Goal: Task Accomplishment & Management: Manage account settings

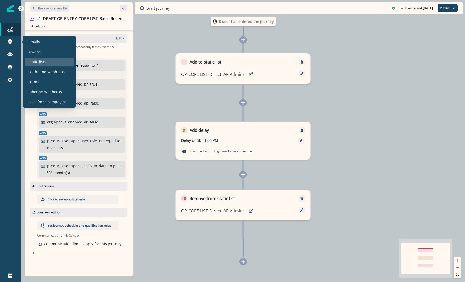
click at [34, 62] on p "Static lists" at bounding box center [37, 62] width 18 height 6
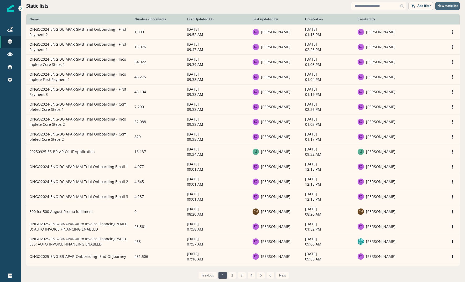
click at [441, 4] on p "New static list" at bounding box center [447, 6] width 20 height 4
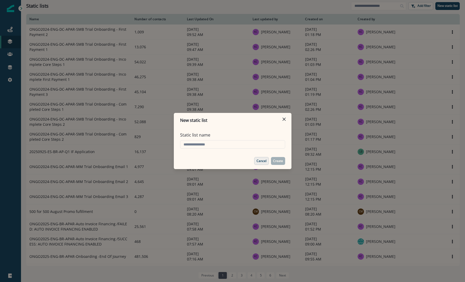
click at [264, 161] on p "Cancel" at bounding box center [261, 161] width 10 height 4
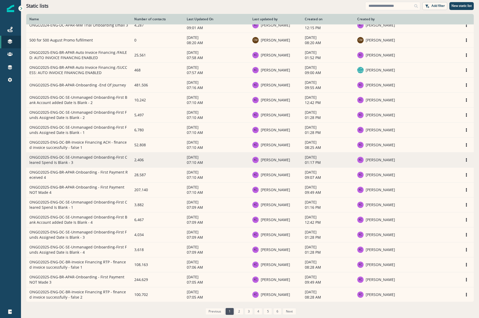
scroll to position [172, 0]
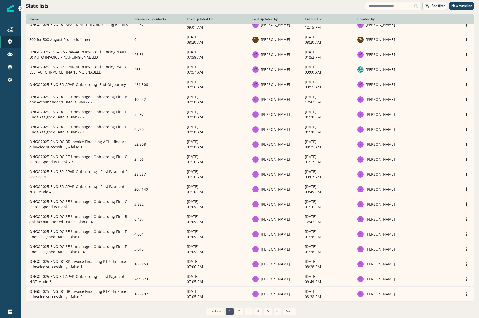
click at [379, 5] on input at bounding box center [392, 6] width 55 height 8
type input "****"
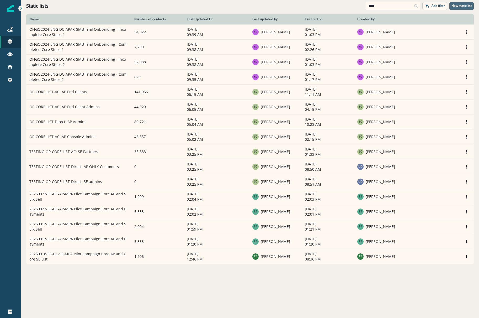
click at [453, 6] on p "New static list" at bounding box center [462, 6] width 20 height 4
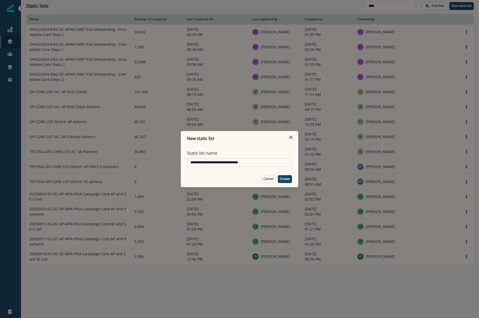
click at [207, 162] on input "**********" at bounding box center [239, 162] width 105 height 8
type input "**********"
click at [282, 179] on p "Create" at bounding box center [285, 179] width 10 height 4
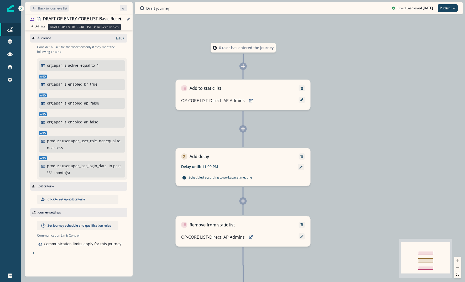
click at [97, 17] on div "DRAFT-OP-ENTRY-CORE LIST-Basic Receivables" at bounding box center [84, 19] width 82 height 6
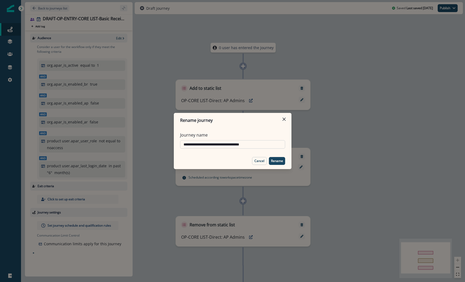
click at [192, 142] on input "**********" at bounding box center [232, 144] width 105 height 8
drag, startPoint x: 196, startPoint y: 144, endPoint x: 303, endPoint y: 151, distance: 107.4
click at [303, 151] on div "**********" at bounding box center [232, 141] width 465 height 282
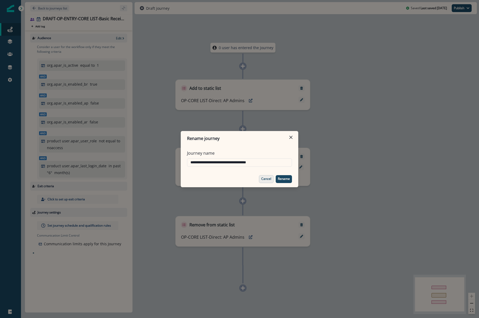
click at [265, 178] on p "Cancel" at bounding box center [266, 179] width 10 height 4
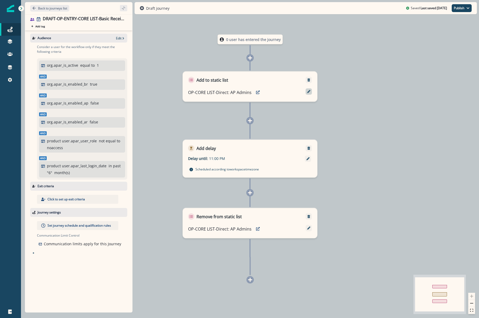
click at [310, 92] on icon at bounding box center [308, 91] width 3 height 3
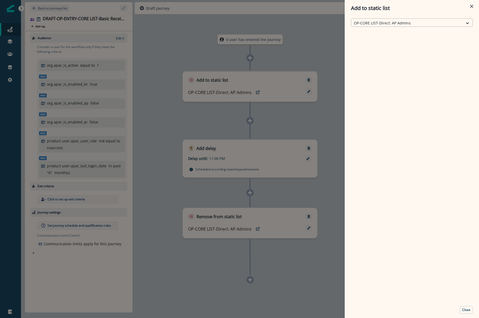
click at [368, 24] on div at bounding box center [407, 23] width 107 height 7
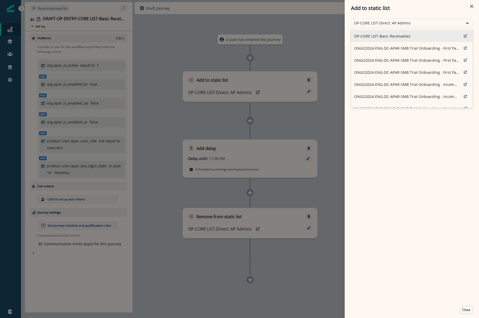
click at [375, 37] on p "OP-CORE LIST-Basic Receivables" at bounding box center [382, 36] width 56 height 6
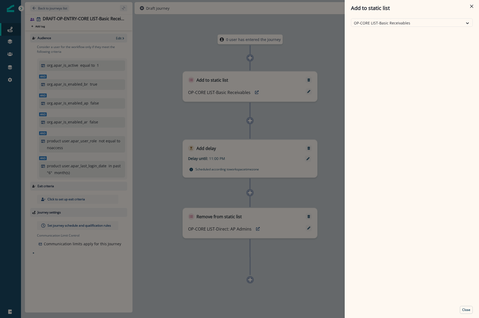
click at [253, 217] on div "Add to static list option OP-CORE LIST-Basic Receivables, selected. OP-CORE LIS…" at bounding box center [239, 159] width 479 height 318
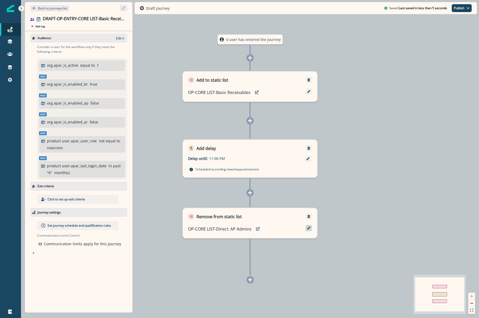
click at [308, 227] on icon at bounding box center [308, 228] width 3 height 3
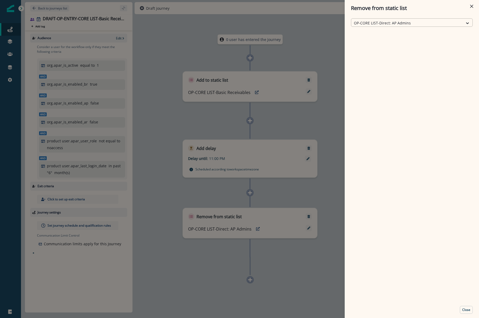
click at [386, 26] on div at bounding box center [407, 23] width 107 height 7
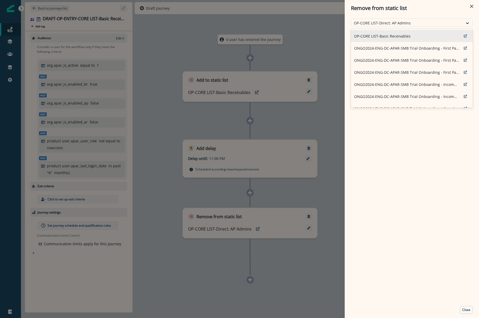
click at [382, 35] on p "OP-CORE LIST-Basic Receivables" at bounding box center [382, 36] width 56 height 6
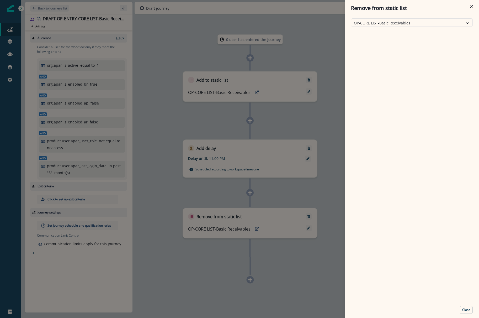
click at [319, 176] on div "Remove from static list OP-CORE LIST-Basic Receivables Close" at bounding box center [239, 159] width 479 height 318
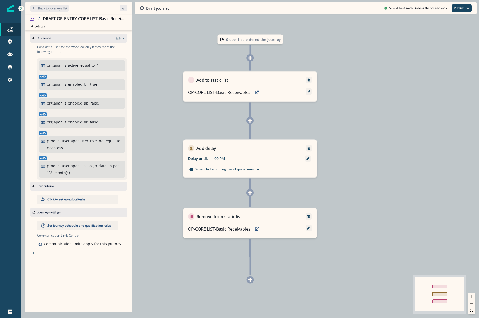
click at [52, 9] on p "Back to journeys list" at bounding box center [52, 8] width 29 height 4
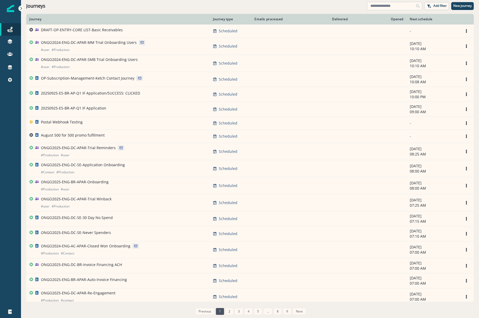
click at [374, 6] on input at bounding box center [394, 6] width 55 height 8
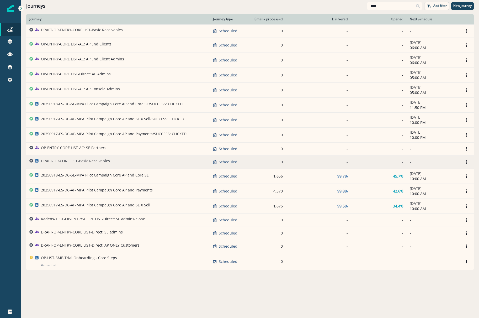
type input "****"
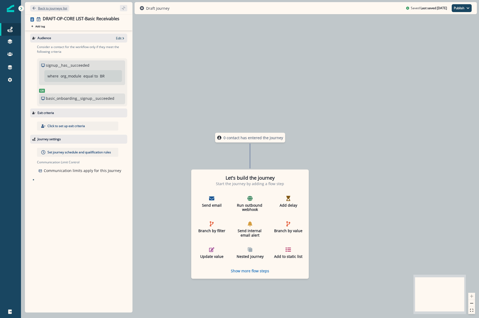
click at [57, 9] on p "Back to journeys list" at bounding box center [52, 8] width 29 height 4
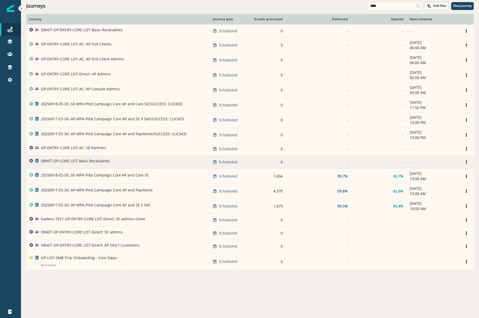
click at [86, 164] on div "DRAFT-OP-CORE LIST-Basic Receivables" at bounding box center [75, 161] width 69 height 7
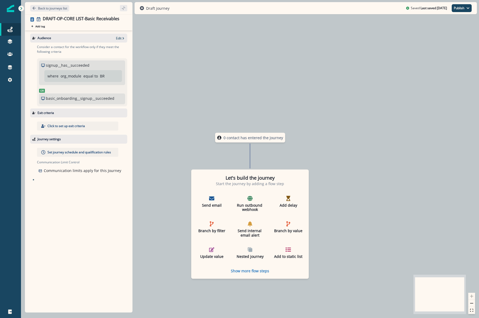
click at [104, 100] on p "basic_onboarding__signup__succeeded" at bounding box center [80, 99] width 69 height 6
click at [119, 38] on p "Edit" at bounding box center [119, 38] width 6 height 4
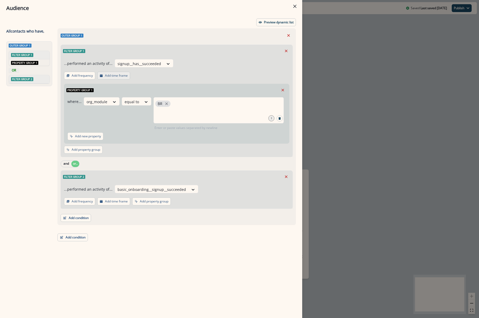
click at [109, 75] on p "Add time frame" at bounding box center [116, 76] width 23 height 4
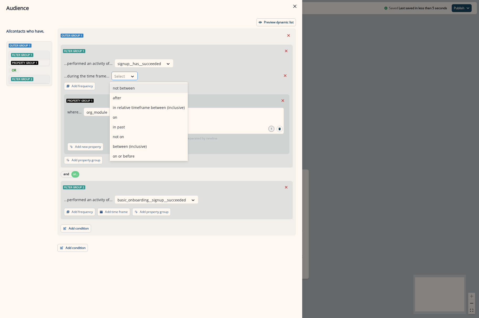
click at [118, 77] on div at bounding box center [119, 76] width 11 height 7
click at [121, 128] on div "in past" at bounding box center [149, 127] width 78 height 10
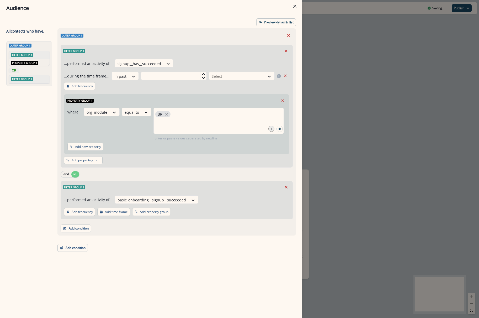
click at [163, 80] on div "...performed an activity of... signup__has__succeeded ...during the time frame.…" at bounding box center [177, 112] width 232 height 110
click at [202, 74] on icon at bounding box center [203, 73] width 3 height 3
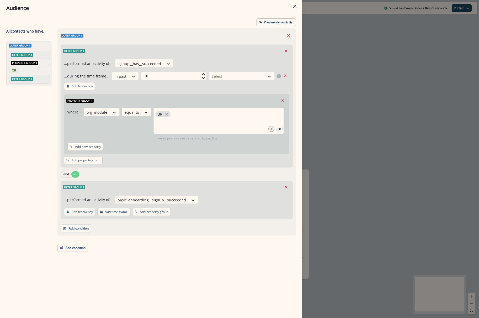
click at [202, 74] on icon at bounding box center [203, 73] width 3 height 3
click at [203, 73] on icon at bounding box center [203, 73] width 3 height 3
click at [203, 77] on icon at bounding box center [203, 78] width 3 height 2
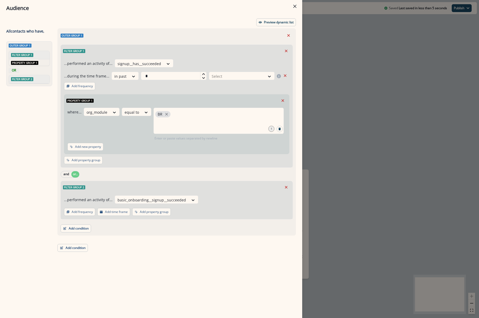
click at [203, 77] on icon at bounding box center [203, 78] width 3 height 2
type input "*"
click at [203, 77] on icon at bounding box center [203, 78] width 3 height 2
click at [272, 76] on icon at bounding box center [269, 76] width 5 height 5
drag, startPoint x: 227, startPoint y: 96, endPoint x: 227, endPoint y: 88, distance: 8.2
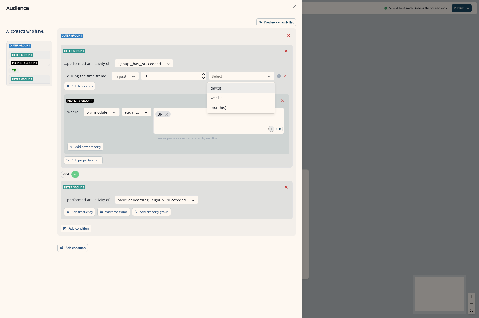
click at [227, 88] on div "day(s) week(s) month(s)" at bounding box center [241, 97] width 67 height 31
click at [214, 96] on div "week(s)" at bounding box center [241, 98] width 67 height 10
click at [186, 89] on div "...performed an activity of... signup__has__succeeded ...during the time frame.…" at bounding box center [177, 112] width 232 height 110
click at [118, 161] on div "...performed an activity of... signup__has__succeeded ...during the time frame.…" at bounding box center [177, 112] width 232 height 110
click at [114, 214] on button "Add time frame" at bounding box center [113, 212] width 33 height 8
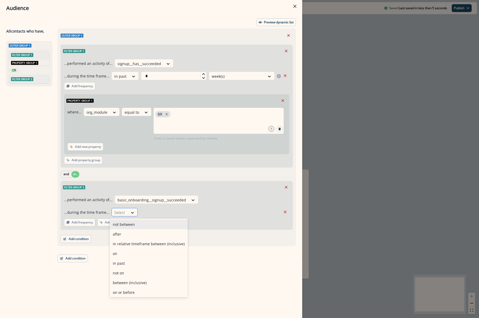
click at [119, 214] on div at bounding box center [119, 212] width 11 height 7
click at [123, 263] on div "in past" at bounding box center [149, 263] width 78 height 10
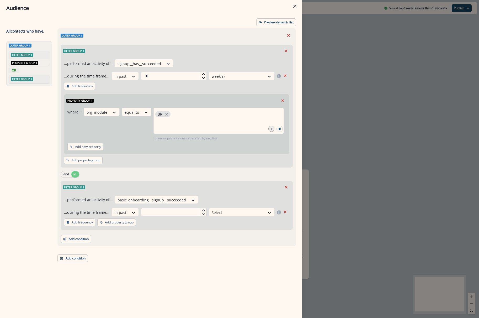
drag, startPoint x: 175, startPoint y: 212, endPoint x: 190, endPoint y: 212, distance: 15.5
click at [176, 213] on input "text" at bounding box center [174, 212] width 66 height 8
click at [209, 209] on div "Select" at bounding box center [237, 212] width 56 height 9
type input "*"
click at [203, 210] on icon at bounding box center [203, 210] width 3 height 2
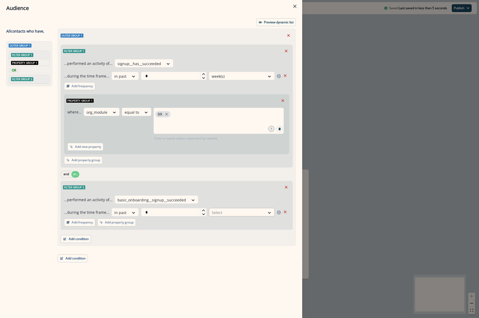
click at [228, 212] on div at bounding box center [237, 212] width 51 height 7
click at [218, 234] on div "week(s)" at bounding box center [241, 234] width 67 height 10
click at [271, 15] on header "Audience" at bounding box center [151, 8] width 302 height 16
click at [271, 22] on p "Preview dynamic list" at bounding box center [279, 22] width 30 height 4
